Goal: Task Accomplishment & Management: Manage account settings

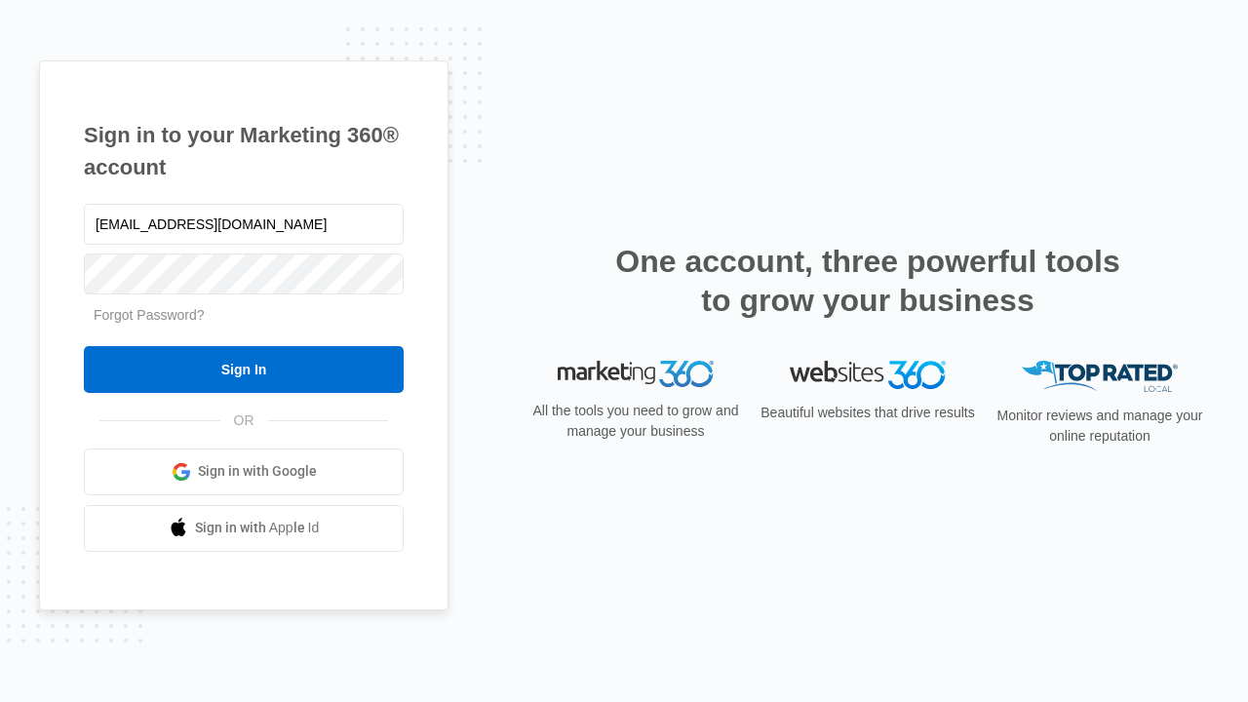
type input "[EMAIL_ADDRESS][DOMAIN_NAME]"
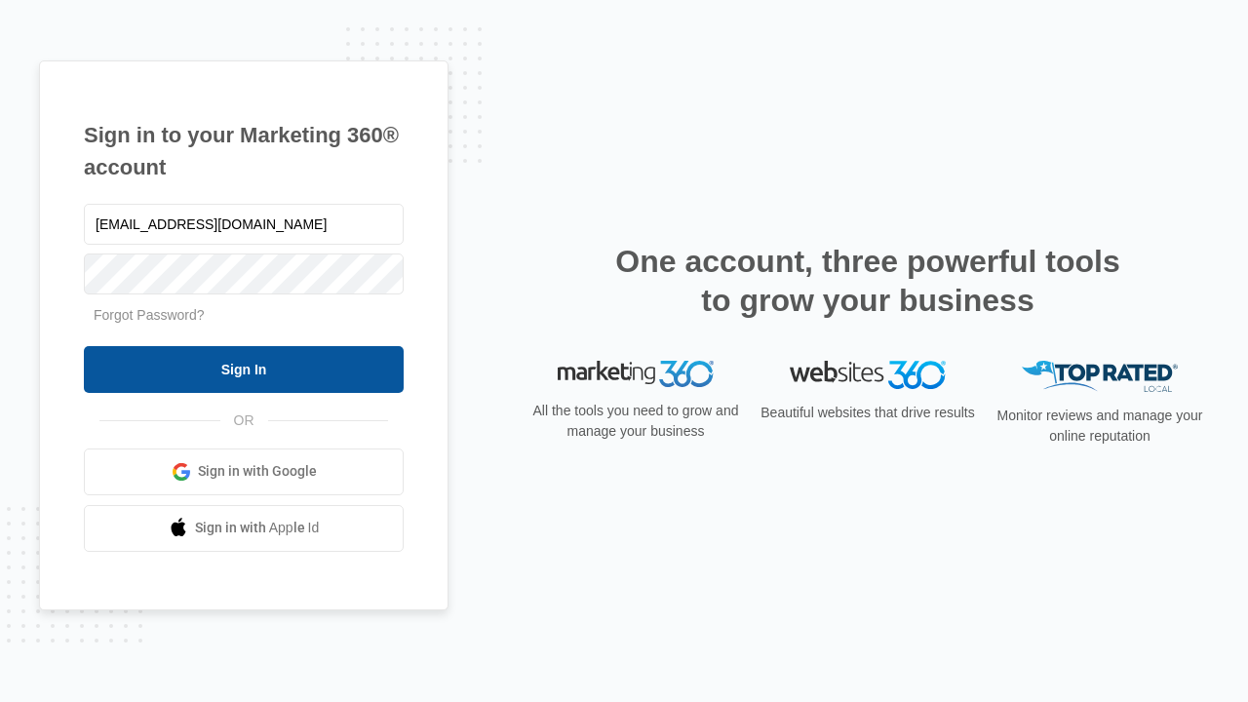
click at [244, 369] on input "Sign In" at bounding box center [244, 369] width 320 height 47
